Goal: Task Accomplishment & Management: Manage account settings

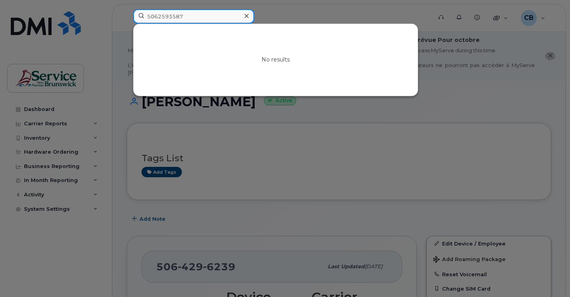
click at [184, 14] on input "5062593587" at bounding box center [193, 16] width 121 height 14
drag, startPoint x: 200, startPoint y: 20, endPoint x: 146, endPoint y: 18, distance: 54.4
click at [146, 18] on input "5062593587" at bounding box center [193, 16] width 121 height 14
paste input "470615"
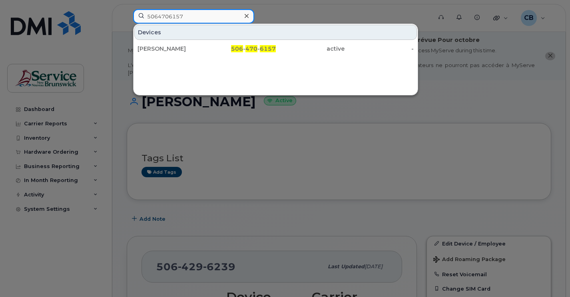
drag, startPoint x: 185, startPoint y: 16, endPoint x: 133, endPoint y: 12, distance: 52.5
click at [133, 12] on input "5064706157" at bounding box center [193, 16] width 121 height 14
paste input "2594801"
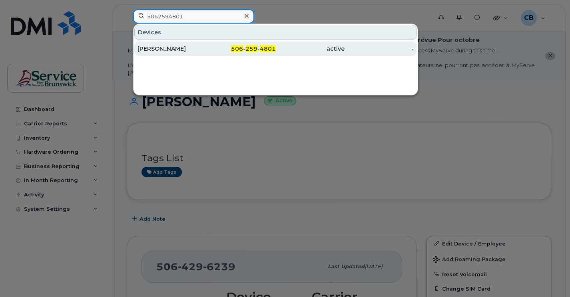
type input "5062594801"
click at [180, 50] on div "Faye Morehouse" at bounding box center [171, 49] width 69 height 8
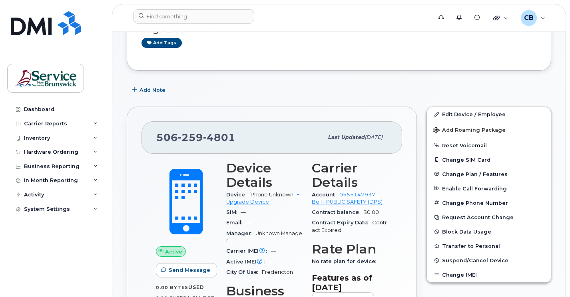
scroll to position [200, 0]
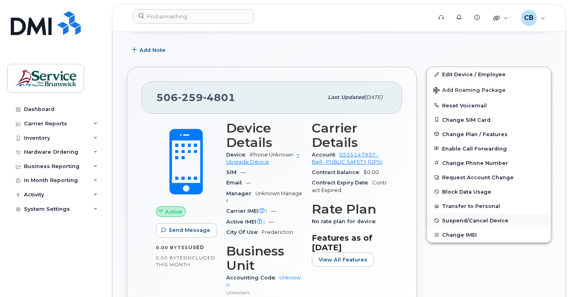
click at [472, 218] on span "Suspend/Cancel Device" at bounding box center [475, 221] width 66 height 6
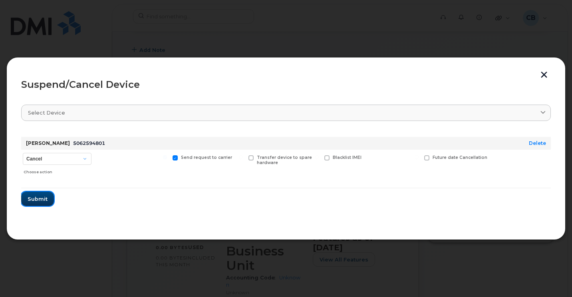
click at [45, 202] on span "Submit" at bounding box center [38, 199] width 20 height 8
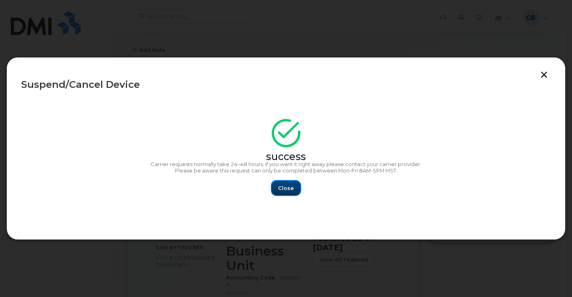
click at [287, 190] on span "Close" at bounding box center [286, 189] width 16 height 8
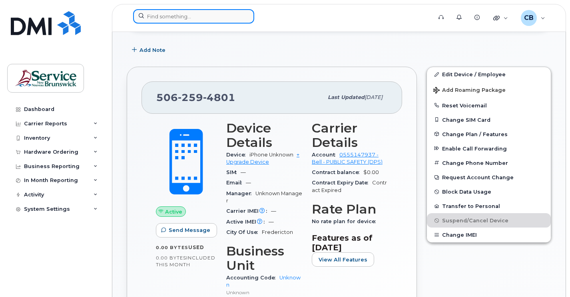
click at [152, 13] on input at bounding box center [193, 16] width 121 height 14
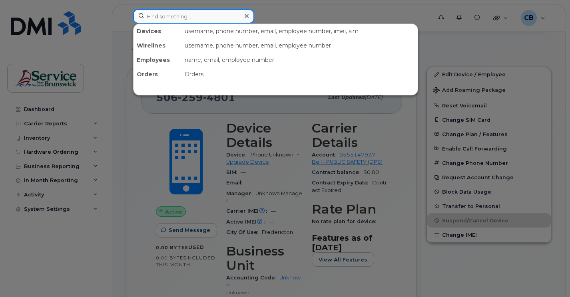
paste input "5062381356"
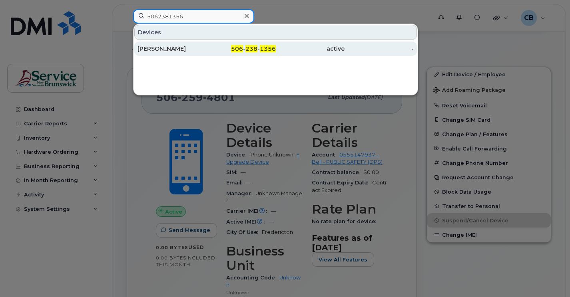
type input "5062381356"
click at [164, 50] on div "[PERSON_NAME]" at bounding box center [171, 49] width 69 height 8
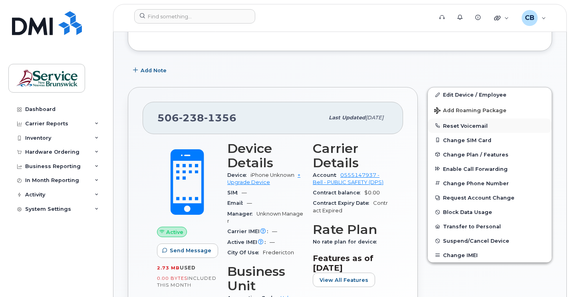
scroll to position [168, 0]
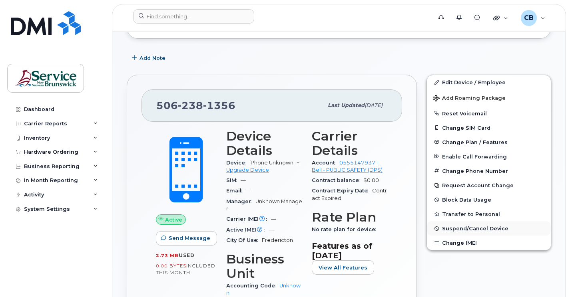
click at [458, 229] on span "Suspend/Cancel Device" at bounding box center [475, 229] width 66 height 6
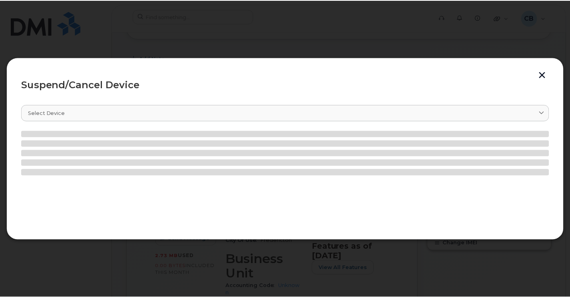
scroll to position [161, 0]
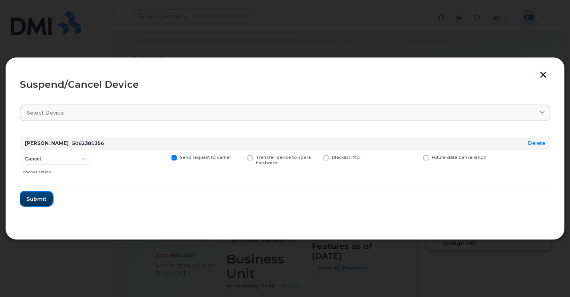
click at [39, 196] on span "Submit" at bounding box center [36, 199] width 20 height 8
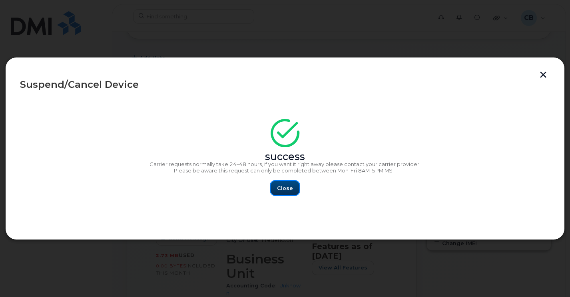
click at [279, 186] on span "Close" at bounding box center [285, 189] width 16 height 8
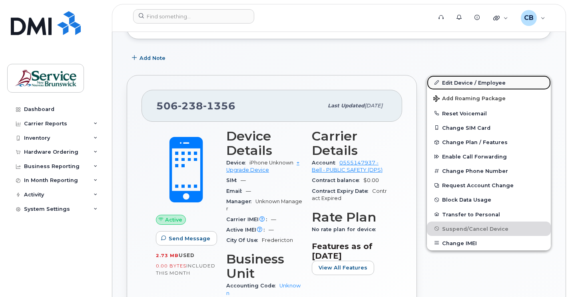
click at [463, 85] on link "Edit Device / Employee" at bounding box center [489, 83] width 124 height 14
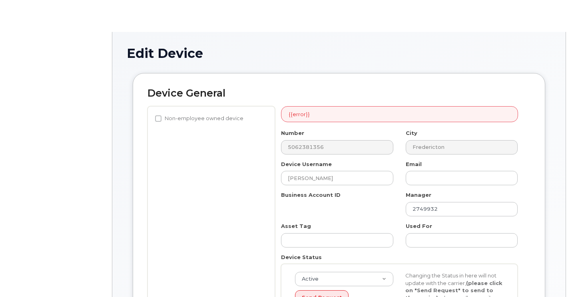
select select "34535605"
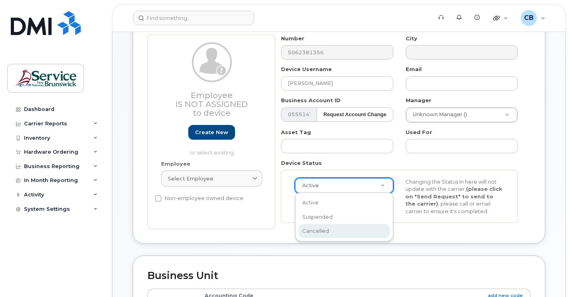
scroll to position [0, 2]
select select "cancelled"
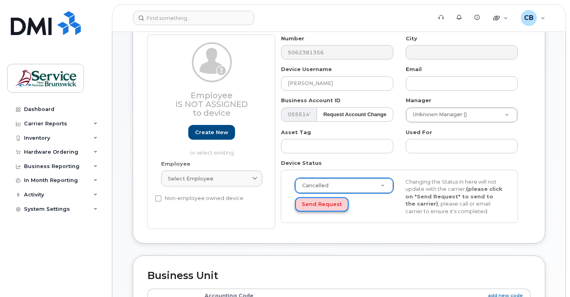
click at [321, 205] on button "Send Request" at bounding box center [322, 204] width 54 height 15
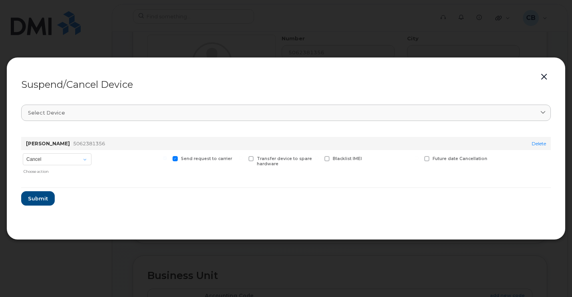
click at [544, 78] on button "button" at bounding box center [544, 77] width 12 height 11
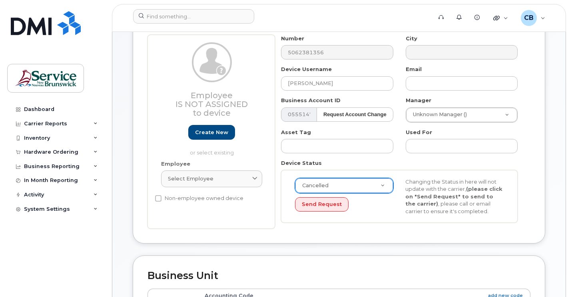
click at [118, 110] on div "Edit Device Device General Employee Is not assigned to device Create new or sel…" at bounding box center [338, 283] width 453 height 646
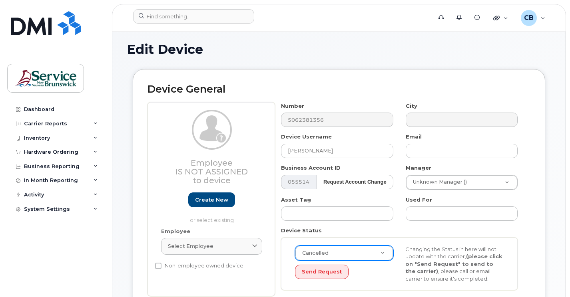
scroll to position [0, 0]
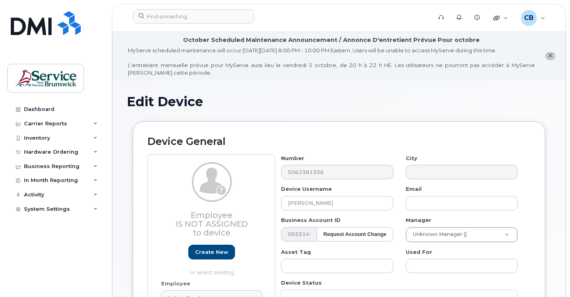
click at [551, 54] on icon "close notification" at bounding box center [550, 55] width 5 height 5
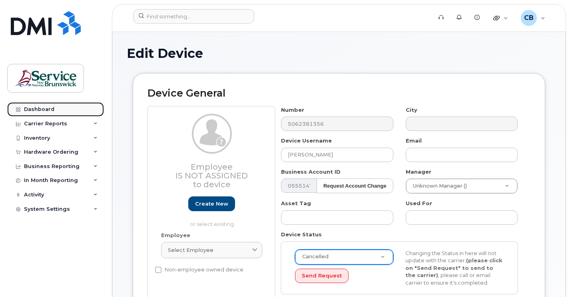
click at [40, 110] on div "Dashboard" at bounding box center [39, 109] width 30 height 6
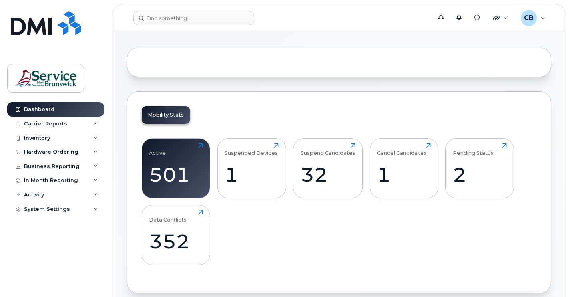
scroll to position [40, 0]
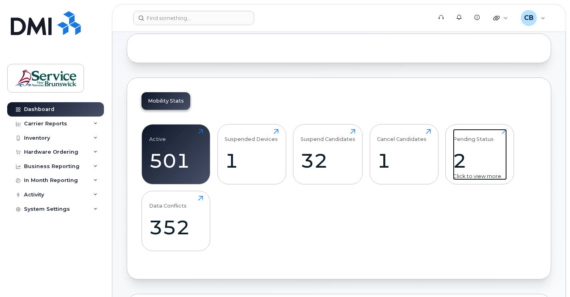
click at [471, 161] on div "2" at bounding box center [480, 161] width 54 height 24
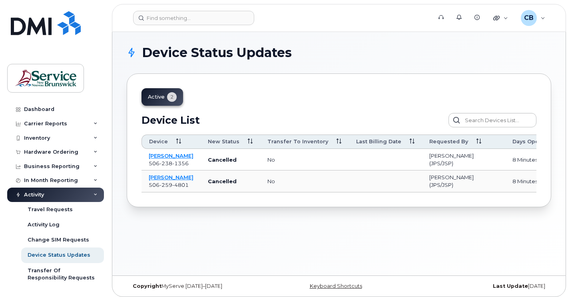
drag, startPoint x: 327, startPoint y: 199, endPoint x: 367, endPoint y: 197, distance: 40.0
click at [367, 192] on tr "Faye Morehouse 506 259 4801 Cancelled no Callaghan, Bernie (JPS/JSP) 8 minutes" at bounding box center [449, 182] width 616 height 22
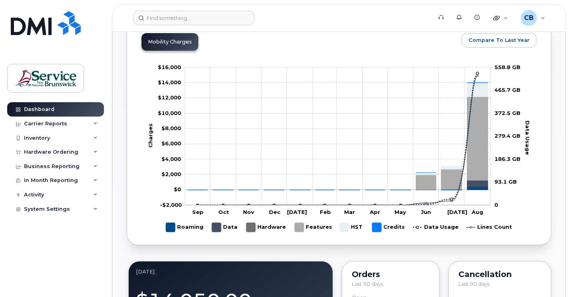
scroll to position [200, 0]
